Goal: Task Accomplishment & Management: Use online tool/utility

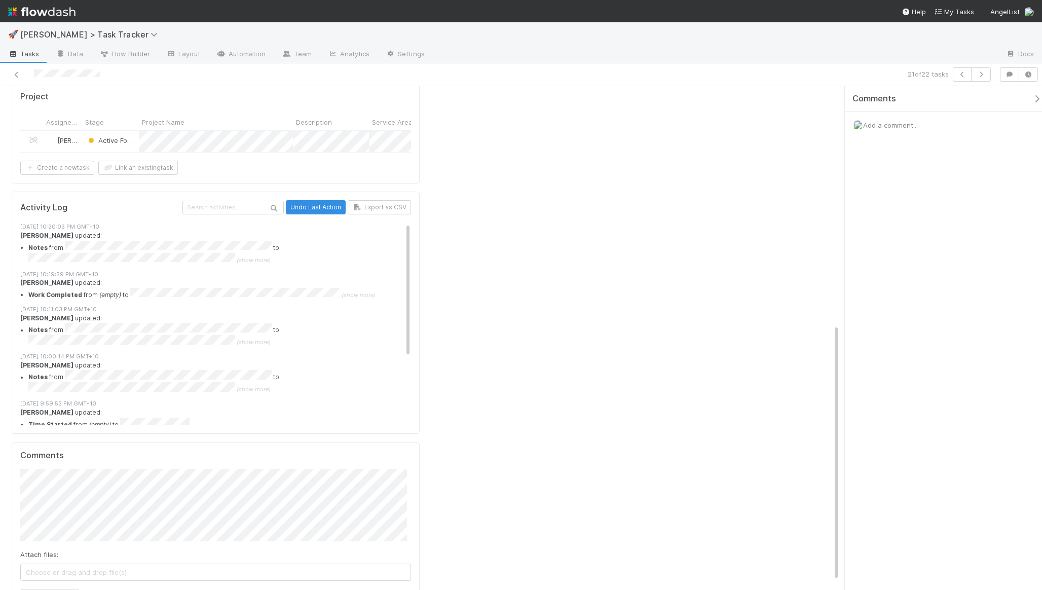
scroll to position [111, 0]
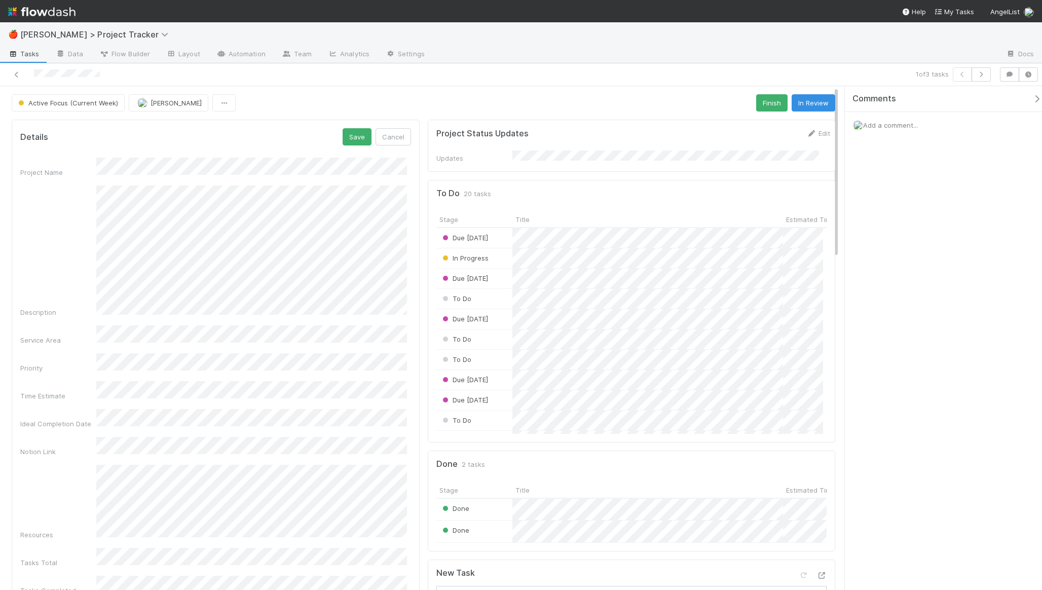
click at [354, 146] on form "Details Save Cancel Project Name Description Service Area Priority Time Estimat…" at bounding box center [215, 389] width 391 height 523
click at [356, 140] on button "Save" at bounding box center [357, 136] width 29 height 17
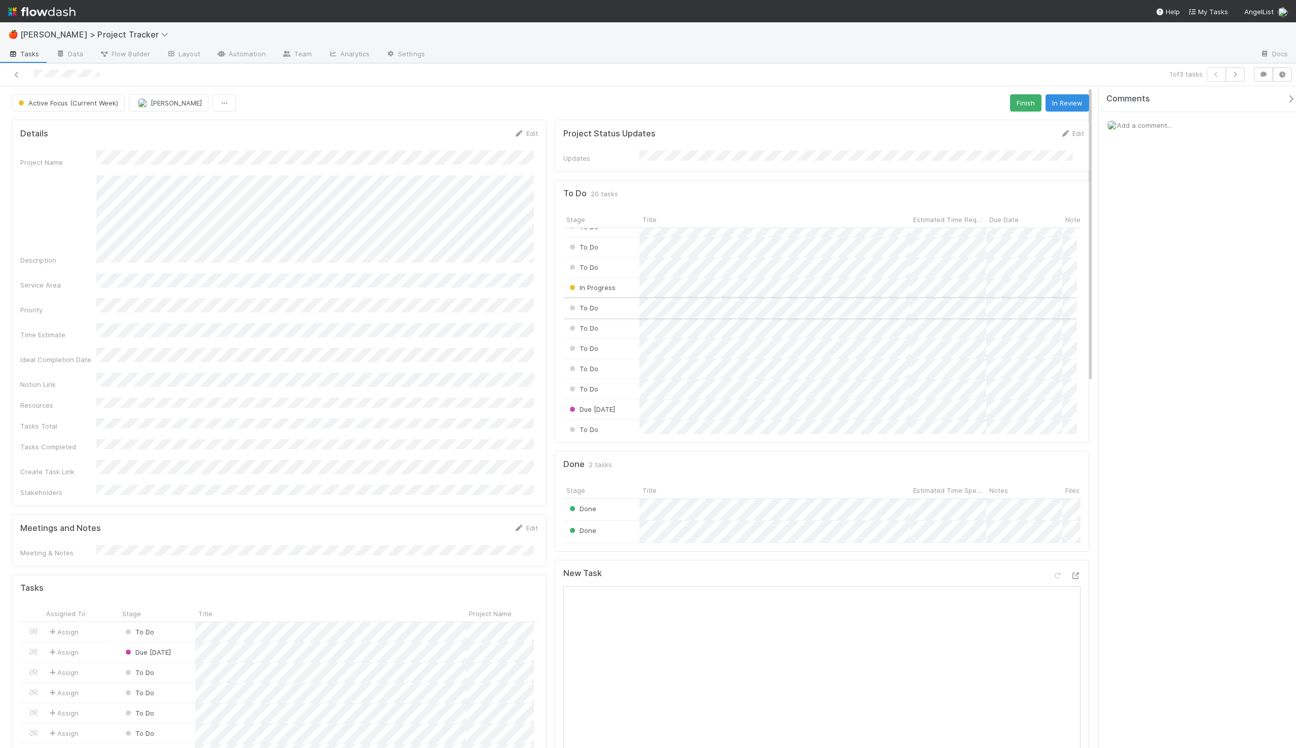
scroll to position [207, 0]
click at [579, 298] on span "To Do" at bounding box center [582, 302] width 31 height 8
click at [593, 391] on div "Done" at bounding box center [631, 386] width 143 height 18
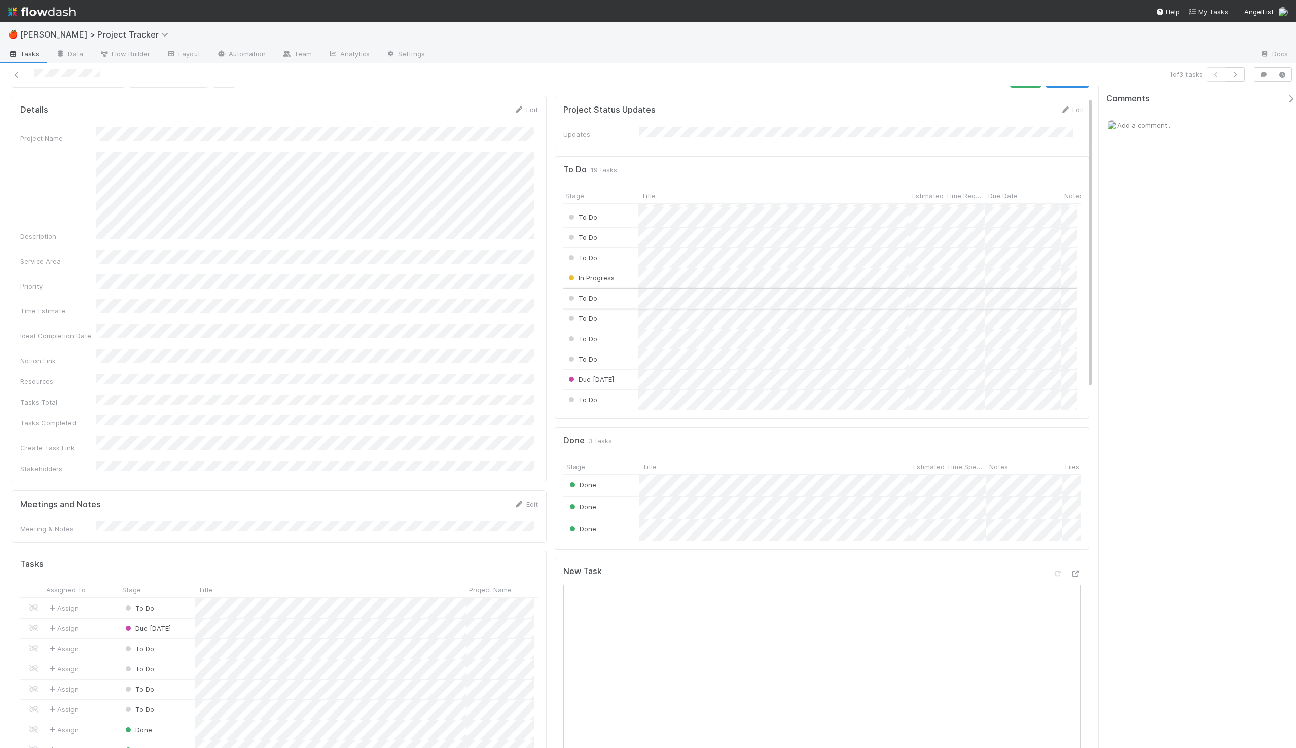
scroll to position [175, 1]
click at [599, 333] on div "To Do" at bounding box center [601, 339] width 76 height 20
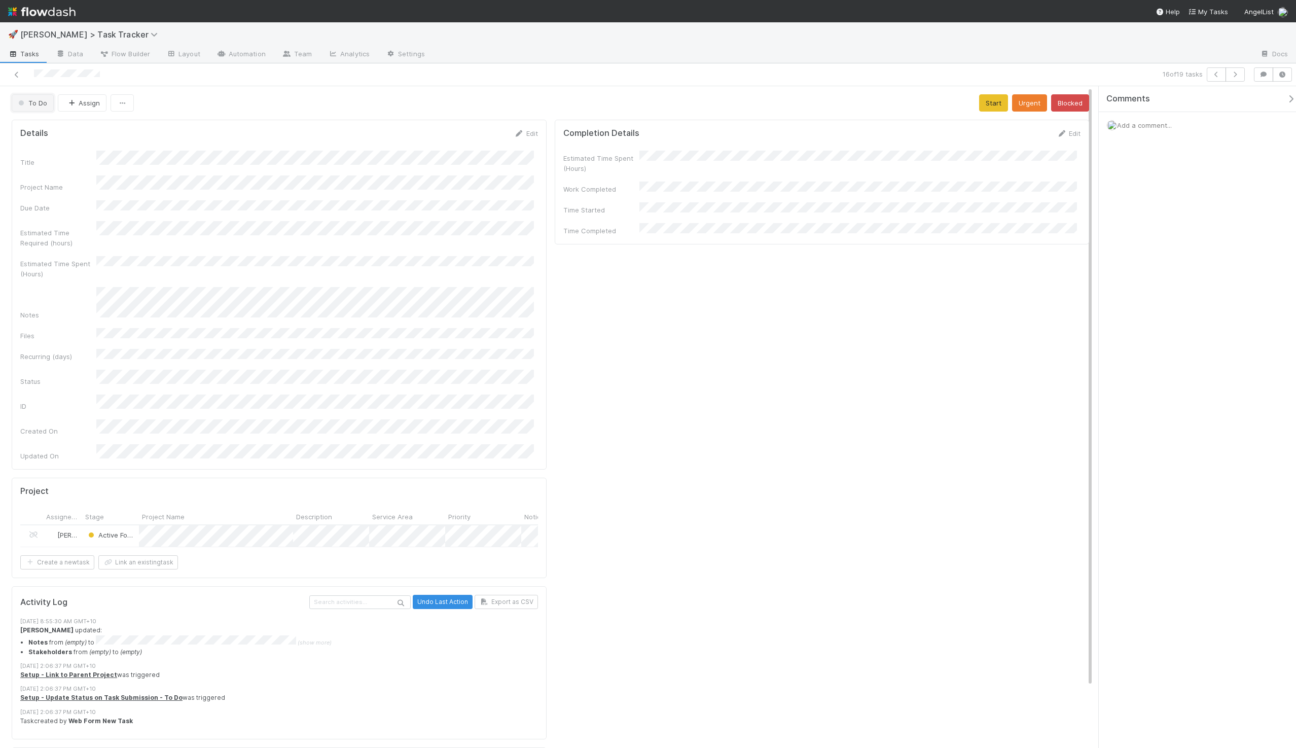
click at [42, 107] on button "To Do" at bounding box center [33, 102] width 42 height 17
click at [60, 162] on span "In Progress" at bounding box center [38, 165] width 48 height 8
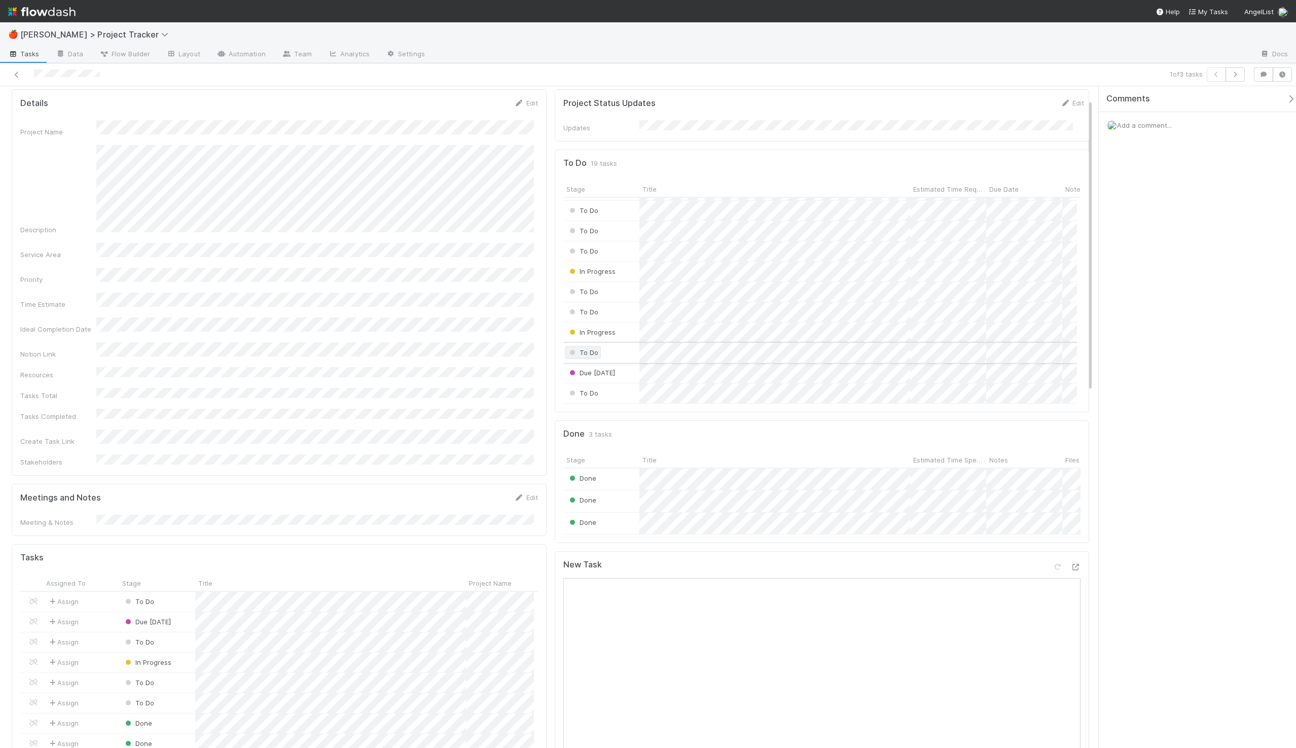
click at [588, 348] on span "To Do" at bounding box center [583, 352] width 36 height 13
click at [595, 431] on div "Done" at bounding box center [631, 436] width 143 height 18
click at [600, 354] on span "Due [DATE]" at bounding box center [591, 358] width 48 height 8
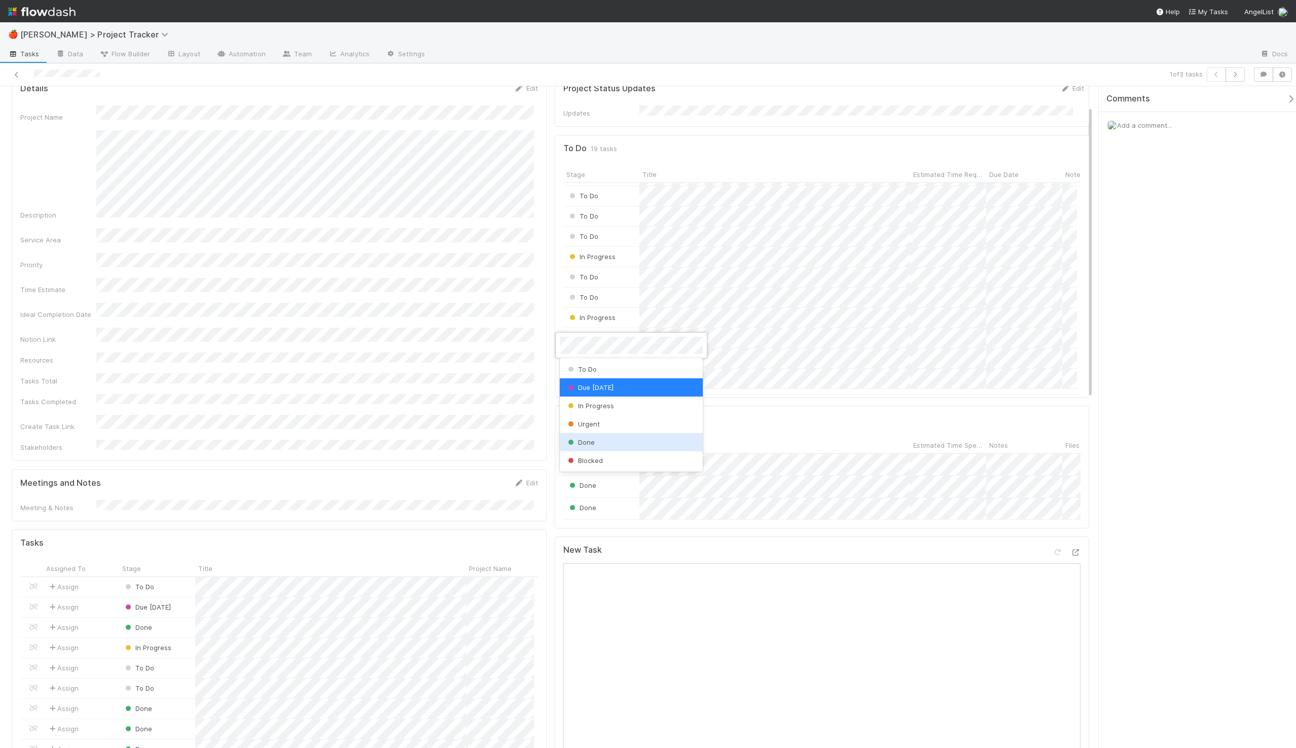
click at [596, 436] on div "Done" at bounding box center [631, 442] width 143 height 18
click at [583, 374] on span "To Do" at bounding box center [582, 378] width 31 height 8
click at [580, 460] on span "Done" at bounding box center [580, 462] width 29 height 8
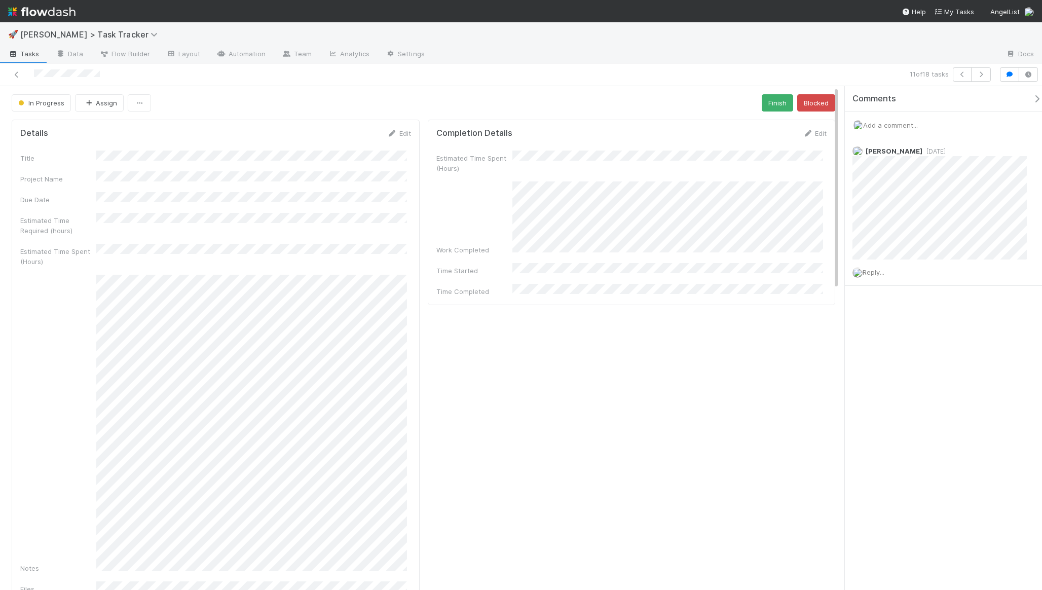
drag, startPoint x: 529, startPoint y: 108, endPoint x: 532, endPoint y: 103, distance: 5.7
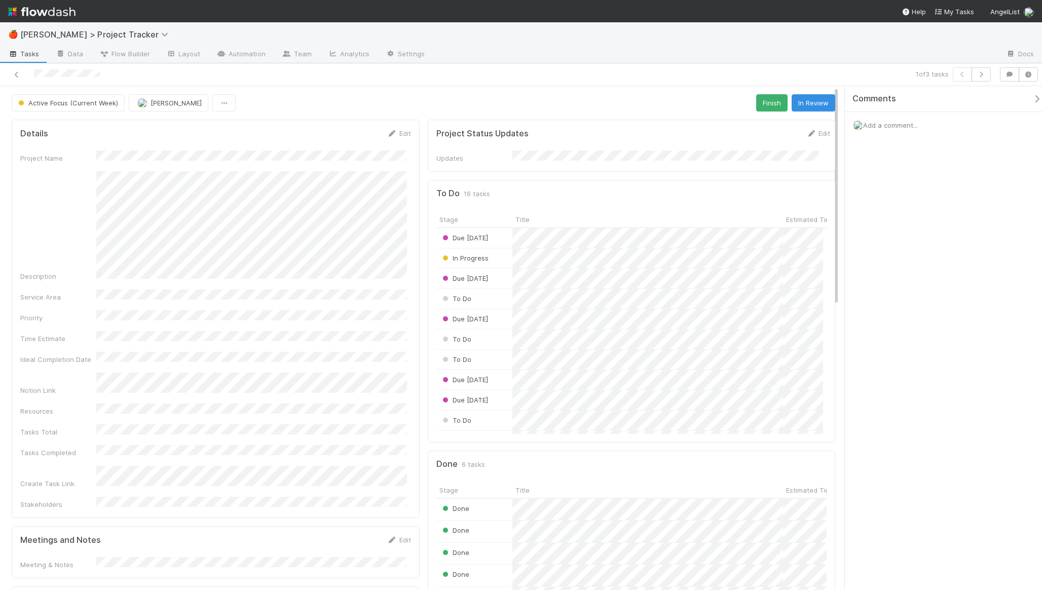
scroll to position [198, 379]
